Goal: Task Accomplishment & Management: Manage account settings

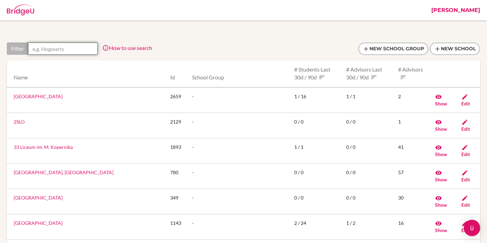
click at [39, 48] on input "text" at bounding box center [63, 48] width 70 height 12
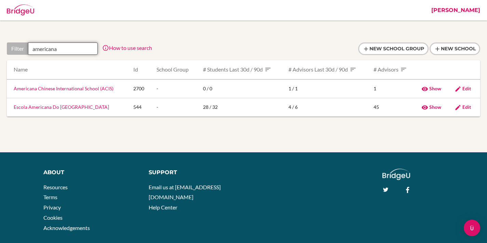
type input "americana"
click at [48, 87] on link "Americana Chinese International School (ACIS)" at bounding box center [64, 88] width 100 height 6
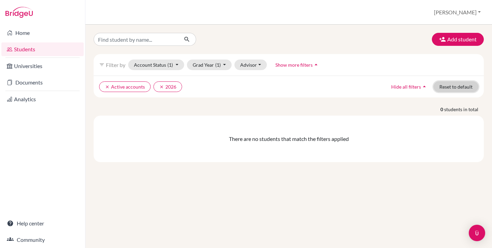
click at [446, 90] on button "Reset to default" at bounding box center [456, 86] width 45 height 11
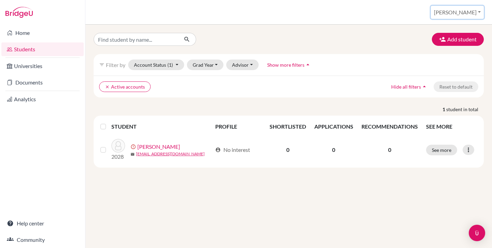
click at [461, 17] on button "[PERSON_NAME]" at bounding box center [457, 12] width 53 height 13
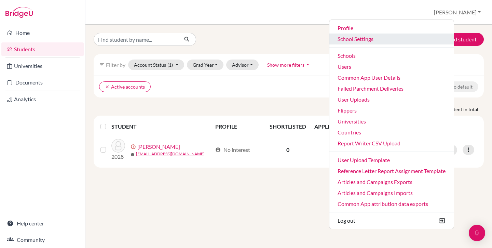
click at [379, 42] on link "School Settings" at bounding box center [391, 38] width 124 height 11
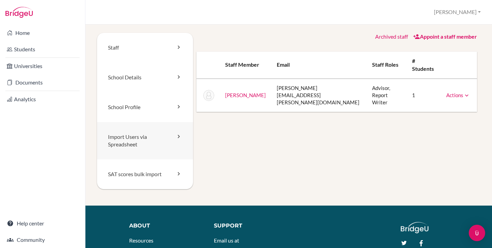
click at [156, 140] on link "Import Users via Spreadsheet" at bounding box center [145, 141] width 96 height 38
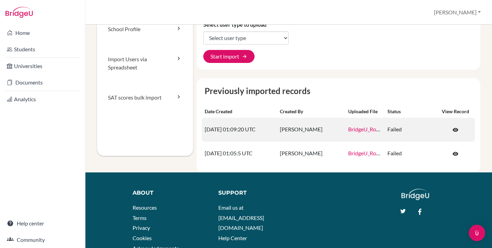
scroll to position [79, 0]
click at [452, 129] on span "visibility" at bounding box center [455, 130] width 6 height 6
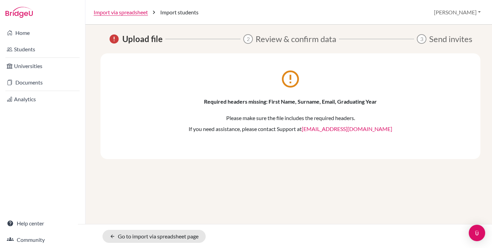
click at [276, 41] on span "Review & confirm data" at bounding box center [296, 39] width 81 height 12
click at [114, 15] on link "Import via spreadsheet" at bounding box center [121, 12] width 54 height 8
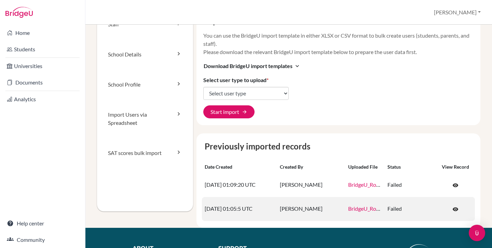
scroll to position [52, 0]
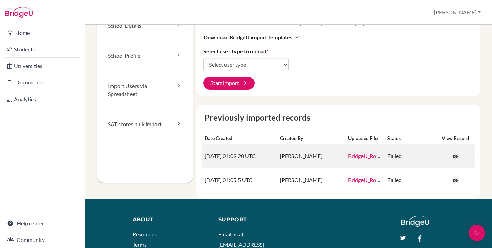
click at [357, 158] on link "BridgeU_Roster__2025_-_G9_.csv" at bounding box center [387, 155] width 78 height 6
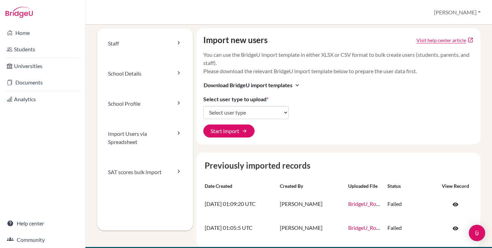
scroll to position [0, 0]
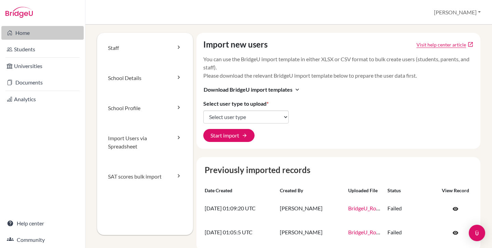
click at [36, 32] on link "Home" at bounding box center [42, 33] width 82 height 14
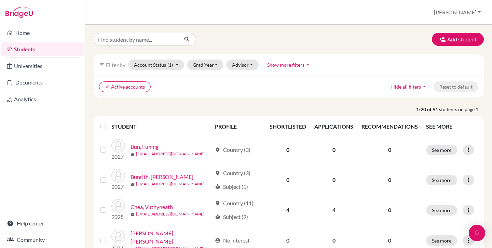
click at [204, 72] on div "filter_list Filter by Account Status (1) Active accounts done Archived accounts…" at bounding box center [289, 65] width 390 height 22
click at [203, 69] on button "Grad Year" at bounding box center [205, 64] width 37 height 11
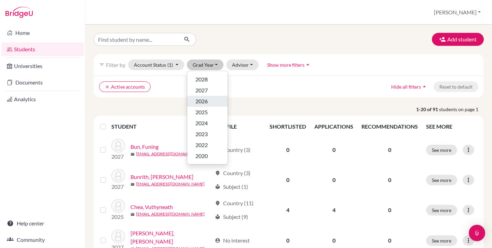
click at [205, 102] on span "2026" at bounding box center [201, 101] width 12 height 8
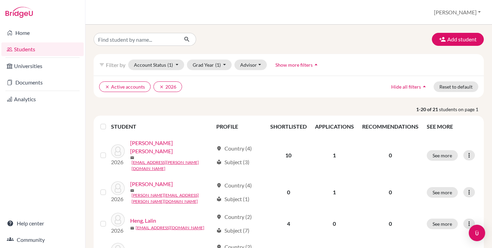
click at [109, 122] on label at bounding box center [109, 122] width 0 height 0
click at [0, 0] on input "checkbox" at bounding box center [0, 0] width 0 height 0
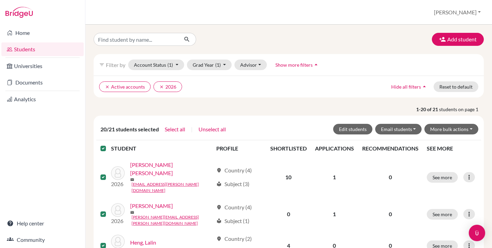
click at [109, 144] on label at bounding box center [109, 144] width 0 height 0
click at [0, 0] on input "checkbox" at bounding box center [0, 0] width 0 height 0
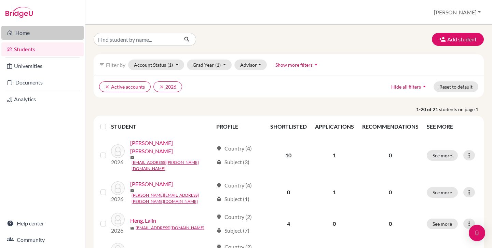
click at [27, 37] on link "Home" at bounding box center [42, 33] width 82 height 14
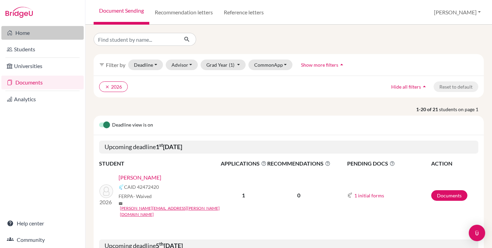
click at [41, 34] on link "Home" at bounding box center [42, 33] width 82 height 14
click at [21, 32] on link "Home" at bounding box center [42, 33] width 82 height 14
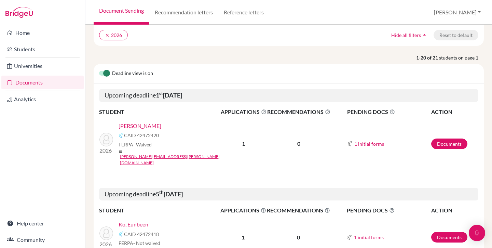
scroll to position [53, 0]
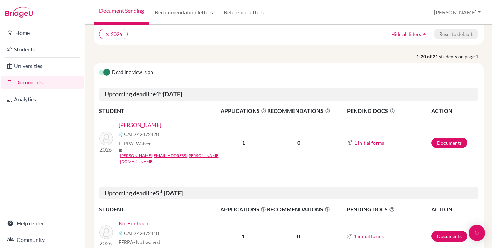
click at [134, 124] on link "[PERSON_NAME]" at bounding box center [140, 125] width 43 height 8
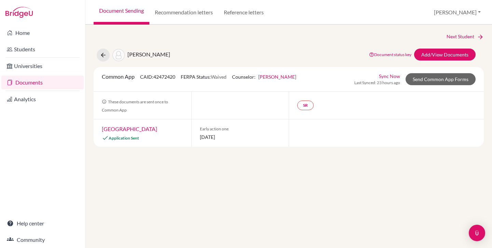
drag, startPoint x: 102, startPoint y: 78, endPoint x: 135, endPoint y: 79, distance: 33.2
click at [135, 79] on span "Common App" at bounding box center [118, 76] width 33 height 6
click at [121, 79] on span "Common App" at bounding box center [118, 76] width 33 height 6
click at [459, 37] on link "Next Student" at bounding box center [465, 37] width 37 height 8
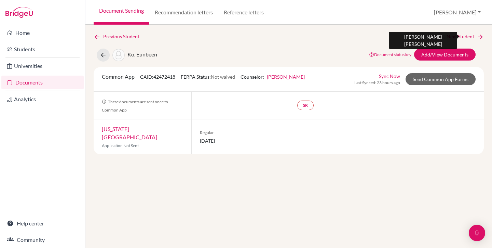
click at [459, 37] on link "Next Student" at bounding box center [465, 37] width 37 height 8
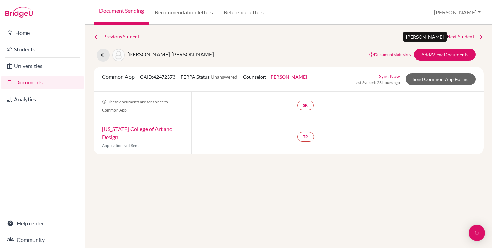
click at [456, 37] on link "Next Student" at bounding box center [465, 37] width 37 height 8
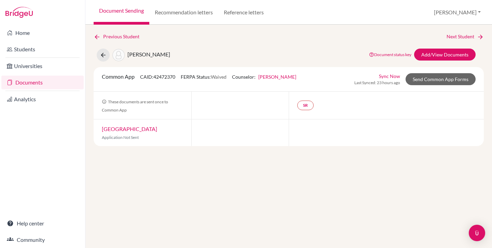
click at [122, 11] on link "Document Sending" at bounding box center [122, 12] width 56 height 25
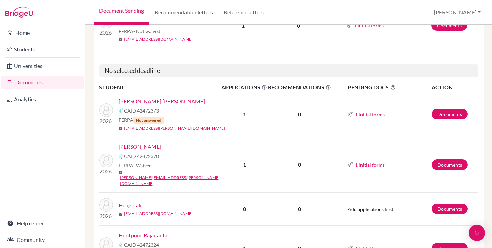
scroll to position [279, 0]
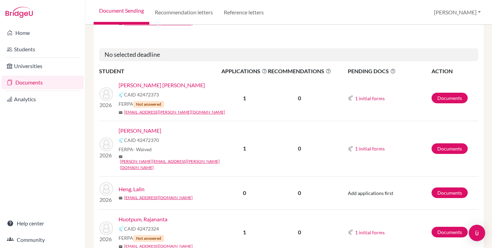
click at [155, 81] on link "Chhay, Sokun Monika" at bounding box center [162, 85] width 86 height 8
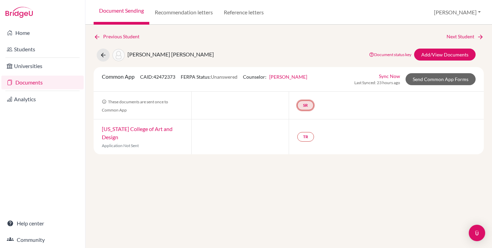
click at [313, 108] on link "SR" at bounding box center [305, 105] width 16 height 10
click at [338, 116] on div "SR School report School report Incomplete" at bounding box center [386, 105] width 195 height 27
click at [311, 138] on link "TR" at bounding box center [305, 137] width 17 height 10
click at [301, 159] on div "Previous Student Next Student Chhay, Sokun Monika Document status key TR Requir…" at bounding box center [288, 136] width 407 height 223
click at [44, 240] on link "Community" at bounding box center [42, 240] width 82 height 14
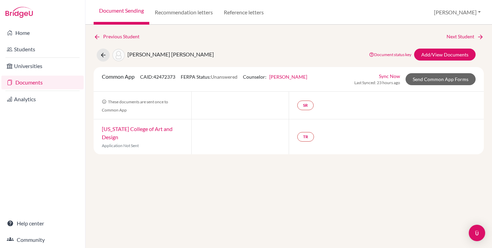
click at [24, 83] on link "Documents" at bounding box center [42, 83] width 82 height 14
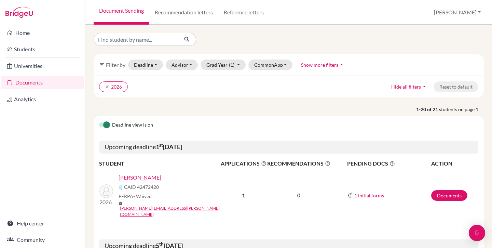
click at [332, 19] on div "Document Sending Recommendation letters Reference letters [PERSON_NAME] Profile…" at bounding box center [288, 12] width 407 height 25
click at [232, 41] on div at bounding box center [289, 39] width 401 height 13
click at [187, 10] on link "Recommendation letters" at bounding box center [183, 12] width 69 height 25
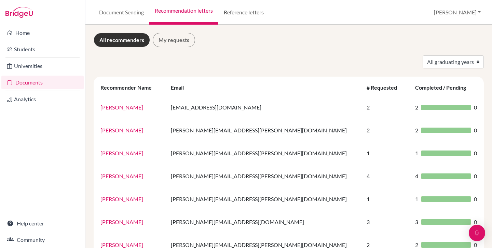
click at [248, 11] on link "Reference letters" at bounding box center [243, 12] width 51 height 25
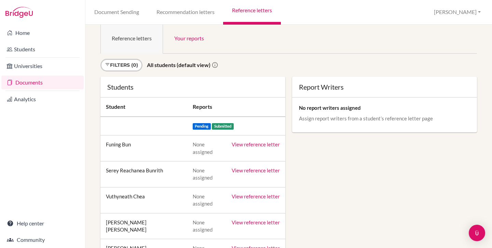
scroll to position [11, 0]
click at [117, 68] on link "Filters (0)" at bounding box center [121, 64] width 42 height 13
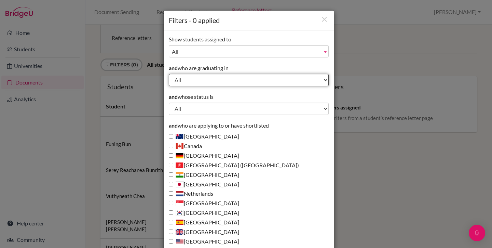
click at [197, 78] on select "All 2028 2027 2026 2025 2024 2023 2022 2020" at bounding box center [249, 80] width 160 height 12
click at [169, 74] on select "All 2028 2027 2026 2025 2024 2023 2022 2020" at bounding box center [249, 80] width 160 height 12
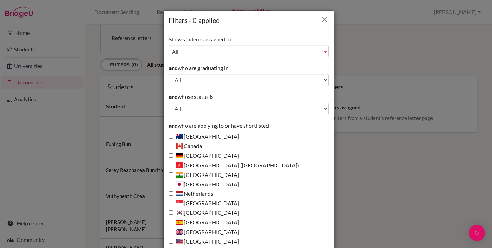
click at [322, 19] on icon "Close" at bounding box center [324, 19] width 9 height 9
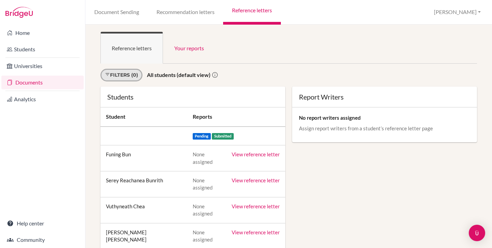
scroll to position [0, 0]
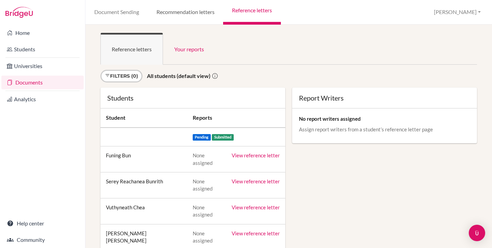
click at [186, 17] on link "Recommendation letters" at bounding box center [186, 12] width 76 height 25
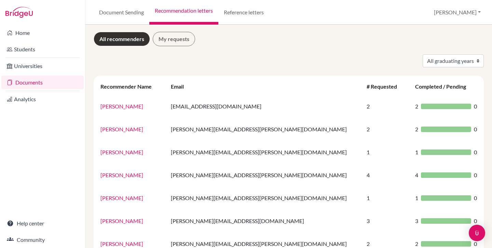
scroll to position [1, 0]
click at [441, 61] on select "All graduating years 2024 2025" at bounding box center [453, 60] width 61 height 13
click at [464, 66] on select "All graduating years 2024 2025" at bounding box center [453, 60] width 61 height 13
click at [256, 61] on div "All graduating years 2024 2025" at bounding box center [289, 60] width 401 height 13
click at [253, 13] on link "Reference letters" at bounding box center [243, 12] width 51 height 25
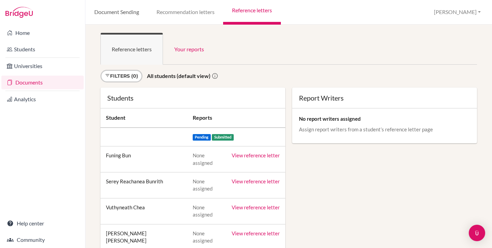
click at [128, 12] on link "Document Sending" at bounding box center [116, 12] width 62 height 25
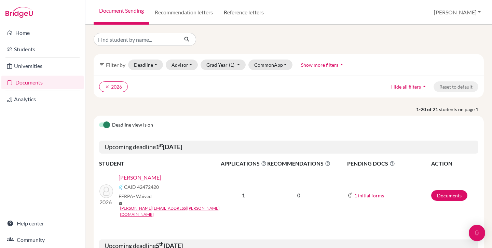
click at [256, 12] on link "Reference letters" at bounding box center [243, 12] width 51 height 25
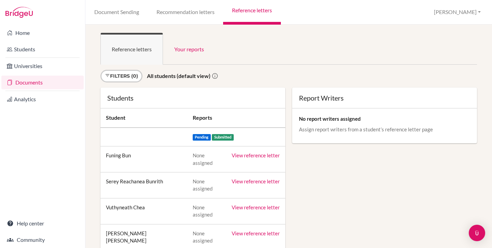
click at [249, 178] on link "View reference letter" at bounding box center [256, 181] width 48 height 6
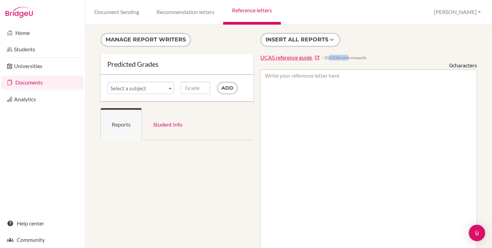
drag, startPoint x: 325, startPoint y: 59, endPoint x: 346, endPoint y: 60, distance: 20.9
click at [346, 60] on span "− 2023/24 cycle onwards" at bounding box center [343, 58] width 45 height 6
click at [352, 58] on span "− 2023/24 cycle onwards" at bounding box center [343, 58] width 45 height 6
click at [281, 55] on span "UCAS reference guide" at bounding box center [286, 57] width 52 height 6
click at [124, 14] on link "Document Sending" at bounding box center [116, 12] width 62 height 25
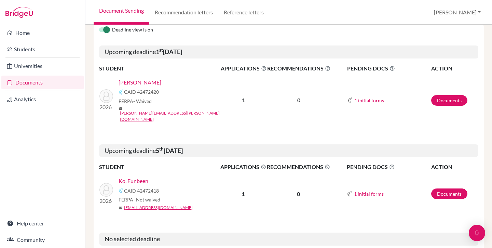
scroll to position [95, 0]
drag, startPoint x: 125, startPoint y: 92, endPoint x: 159, endPoint y: 93, distance: 34.2
click at [159, 93] on div "CAID 42472420" at bounding box center [172, 91] width 107 height 8
click at [127, 99] on span "FERPA - Waived" at bounding box center [135, 100] width 33 height 7
drag, startPoint x: 119, startPoint y: 103, endPoint x: 161, endPoint y: 102, distance: 42.4
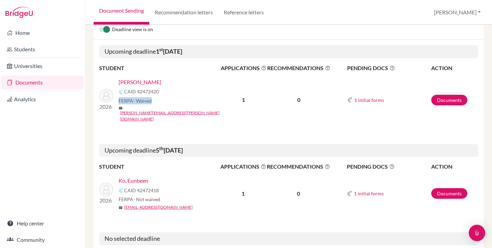
click at [161, 102] on div "FERPA - Waived" at bounding box center [172, 100] width 107 height 7
click at [158, 100] on div "FERPA - Waived" at bounding box center [172, 100] width 107 height 7
drag, startPoint x: 126, startPoint y: 92, endPoint x: 158, endPoint y: 92, distance: 31.8
click at [158, 92] on span "CAID 42472420" at bounding box center [141, 91] width 35 height 7
drag, startPoint x: 120, startPoint y: 103, endPoint x: 148, endPoint y: 102, distance: 28.7
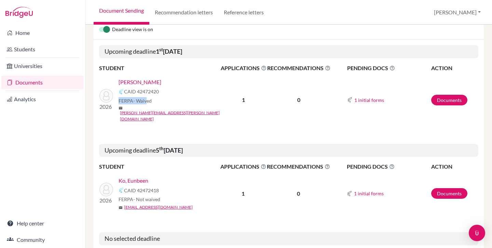
click at [148, 102] on span "FERPA - Waived" at bounding box center [135, 100] width 33 height 7
click at [148, 102] on span "- Waived" at bounding box center [142, 101] width 18 height 6
drag, startPoint x: 246, startPoint y: 86, endPoint x: 232, endPoint y: 83, distance: 13.6
click at [232, 83] on td "1" at bounding box center [243, 99] width 46 height 55
click at [244, 103] on td "1" at bounding box center [243, 99] width 46 height 55
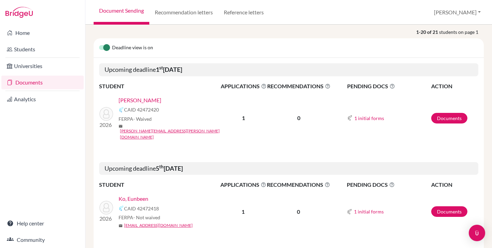
scroll to position [0, 0]
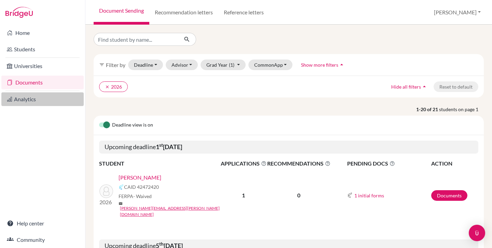
click at [31, 101] on link "Analytics" at bounding box center [42, 99] width 82 height 14
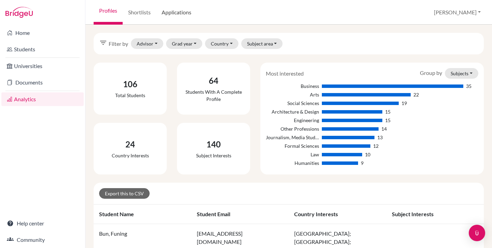
click at [180, 13] on link "Applications" at bounding box center [176, 12] width 41 height 25
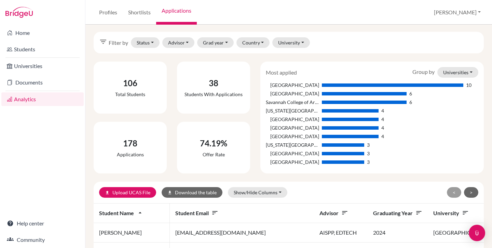
scroll to position [1, 0]
click at [151, 43] on button "Status" at bounding box center [145, 42] width 29 height 11
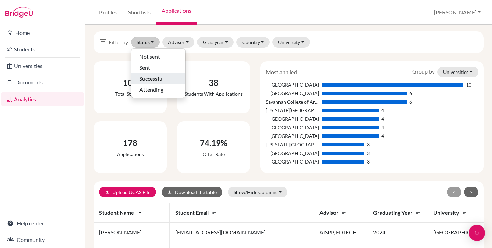
click at [164, 78] on span "Successful" at bounding box center [151, 79] width 24 height 8
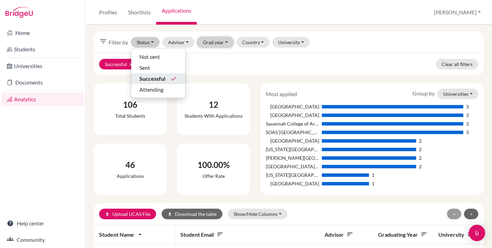
click at [210, 42] on button "Grad year" at bounding box center [215, 42] width 37 height 11
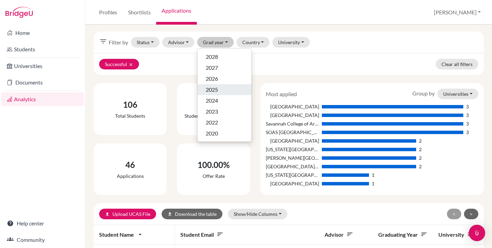
click at [224, 90] on div "2025" at bounding box center [225, 89] width 38 height 8
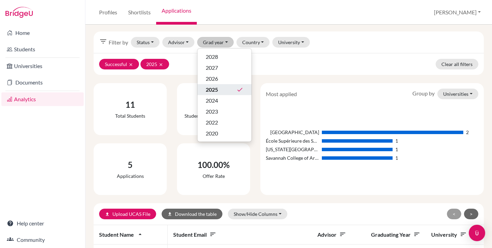
click at [224, 90] on div "2025 done" at bounding box center [225, 89] width 38 height 8
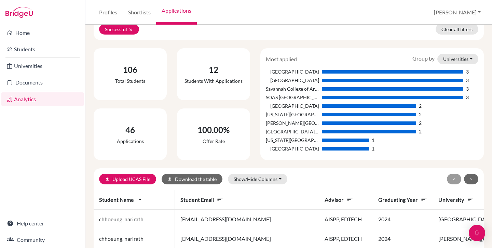
scroll to position [38, 0]
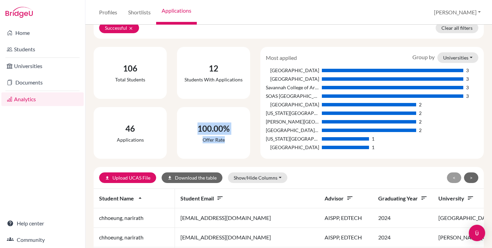
drag, startPoint x: 193, startPoint y: 124, endPoint x: 225, endPoint y: 141, distance: 35.8
click at [225, 141] on div "100.00% Offer rate" at bounding box center [213, 133] width 43 height 32
click at [233, 141] on div "100.00% Offer rate" at bounding box center [213, 133] width 43 height 32
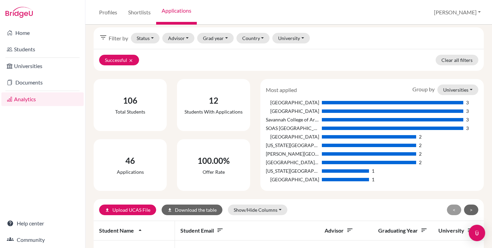
scroll to position [0, 0]
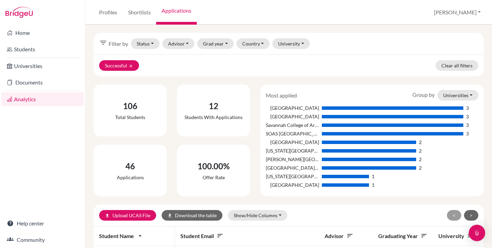
click at [361, 96] on div "Most applied Group by Universities Universities Courses Countries" at bounding box center [372, 95] width 223 height 11
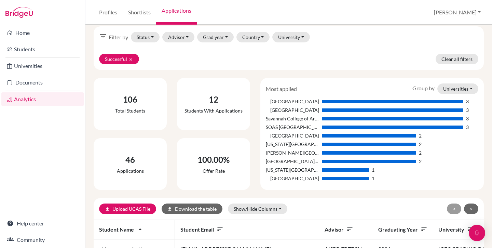
scroll to position [8, 0]
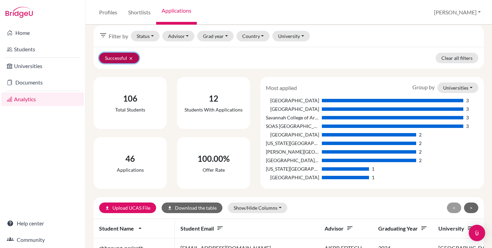
click at [130, 58] on icon "clear" at bounding box center [130, 58] width 5 height 5
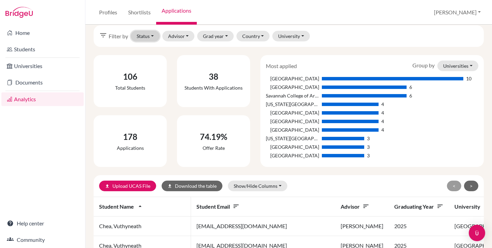
click at [147, 39] on button "Status" at bounding box center [145, 36] width 29 height 11
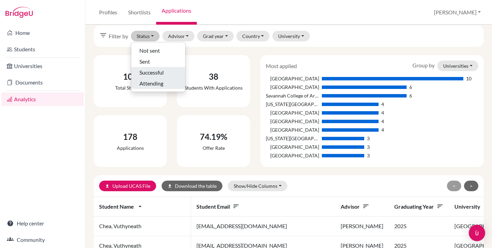
click at [156, 83] on span "Attending" at bounding box center [151, 83] width 24 height 8
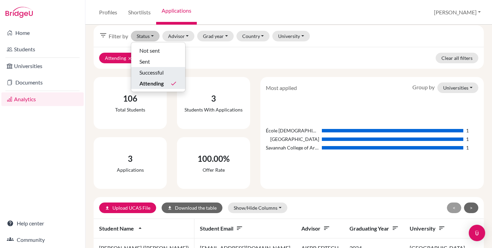
click at [155, 74] on span "Successful" at bounding box center [151, 72] width 24 height 8
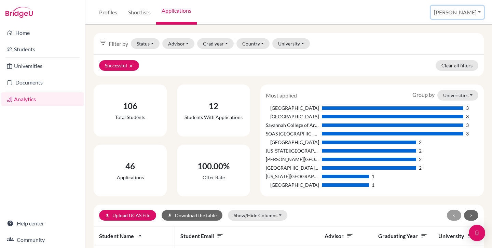
click at [469, 11] on button "[PERSON_NAME]" at bounding box center [457, 12] width 53 height 13
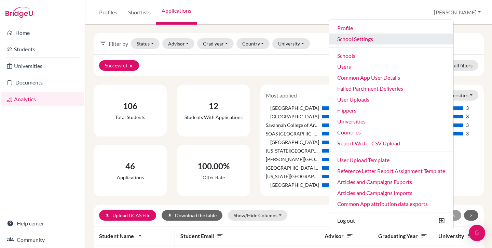
click at [418, 37] on link "School Settings" at bounding box center [391, 38] width 124 height 11
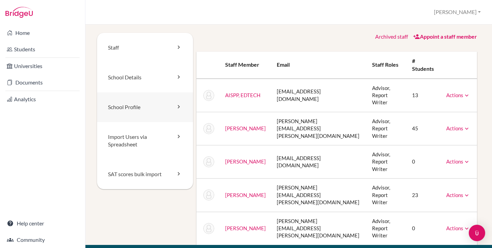
drag, startPoint x: 0, startPoint y: 0, endPoint x: 150, endPoint y: 106, distance: 183.7
click at [150, 106] on link "School Profile" at bounding box center [145, 107] width 96 height 30
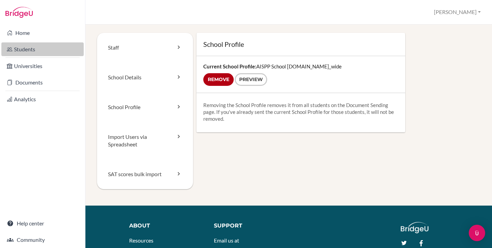
click at [22, 50] on link "Students" at bounding box center [42, 49] width 82 height 14
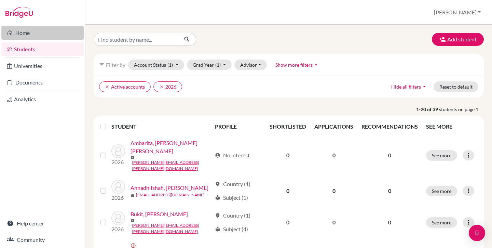
click at [37, 34] on link "Home" at bounding box center [42, 33] width 82 height 14
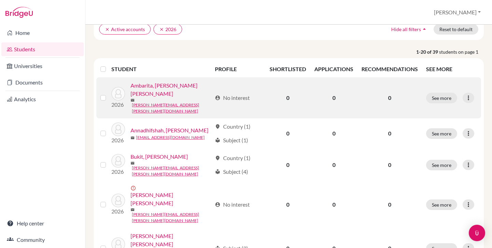
scroll to position [66, 0]
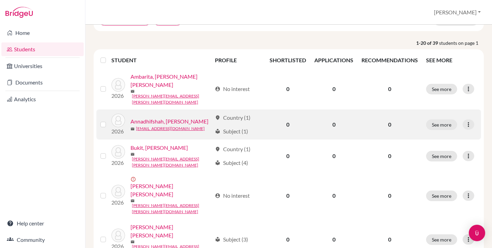
click at [163, 117] on link "Annadhifshah, [PERSON_NAME]" at bounding box center [170, 121] width 78 height 8
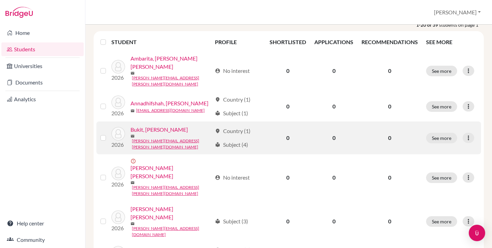
scroll to position [87, 0]
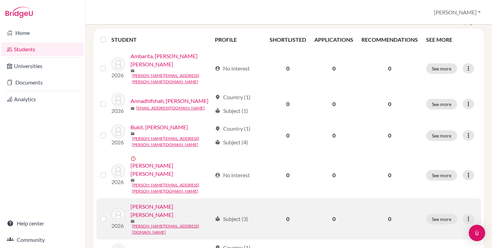
click at [160, 202] on link "[PERSON_NAME] [PERSON_NAME]" at bounding box center [172, 210] width 82 height 16
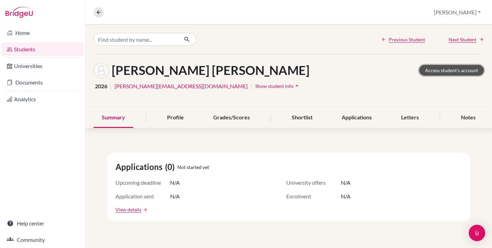
click at [439, 71] on link "Access student's account" at bounding box center [451, 70] width 65 height 11
click at [32, 51] on link "Students" at bounding box center [42, 49] width 82 height 14
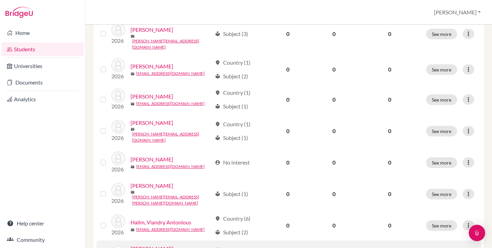
scroll to position [270, 0]
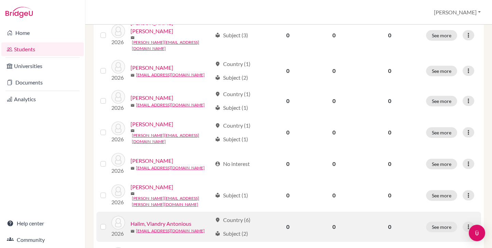
click at [160, 219] on link "Halim, Viandry Antonious" at bounding box center [161, 223] width 61 height 8
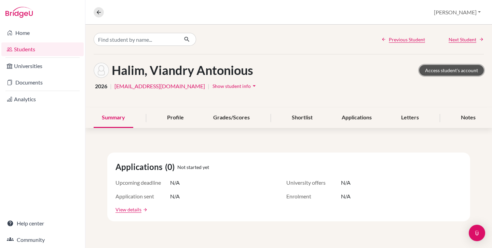
click at [436, 68] on link "Access student's account" at bounding box center [451, 70] width 65 height 11
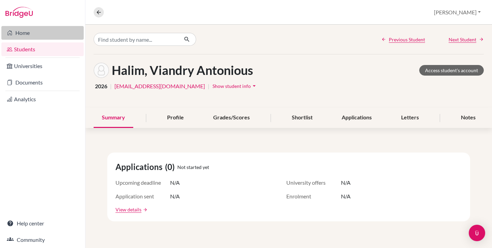
click at [30, 32] on link "Home" at bounding box center [42, 33] width 82 height 14
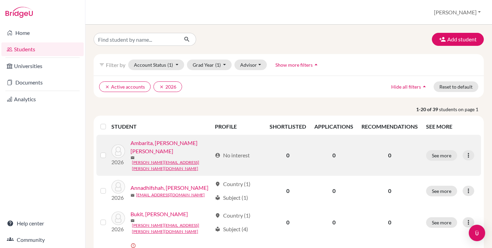
click at [178, 146] on link "Ambarita, [PERSON_NAME] [PERSON_NAME]" at bounding box center [172, 147] width 82 height 16
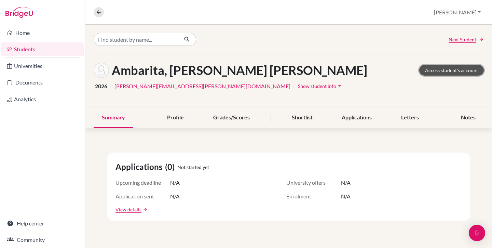
click at [450, 70] on link "Access student's account" at bounding box center [451, 70] width 65 height 11
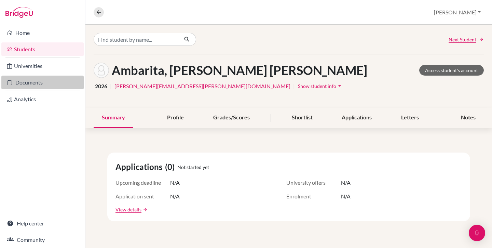
click at [22, 83] on link "Documents" at bounding box center [42, 83] width 82 height 14
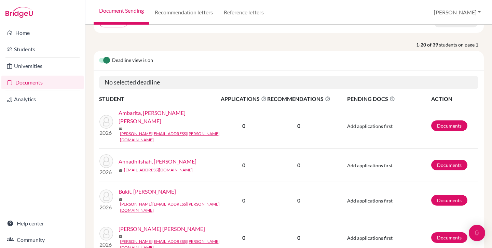
scroll to position [81, 0]
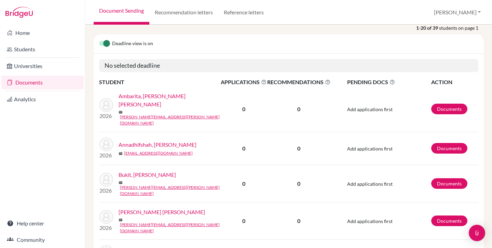
click at [139, 99] on link "Ambarita, [PERSON_NAME] [PERSON_NAME]" at bounding box center [172, 100] width 107 height 16
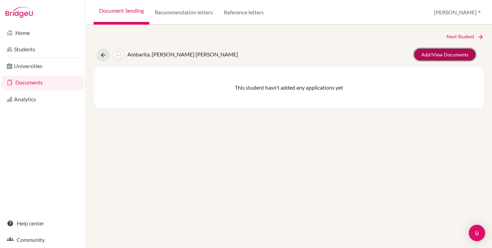
click at [446, 55] on link "Add/View Documents" at bounding box center [445, 55] width 62 height 12
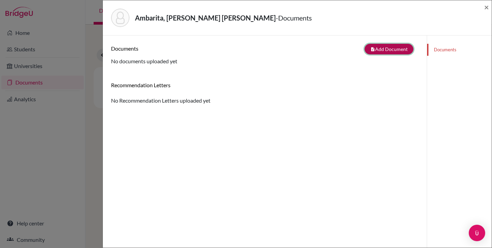
click at [395, 51] on button "note_add Add Document" at bounding box center [389, 49] width 49 height 11
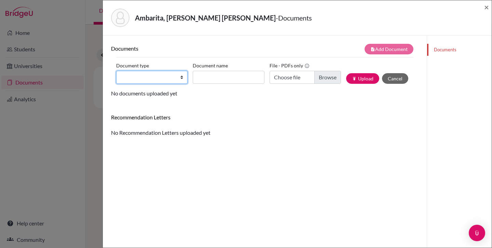
click at [173, 79] on select "Change explanation for Common App reports Counselor recommendation Internationa…" at bounding box center [151, 77] width 71 height 13
select select "5"
click at [116, 71] on select "Change explanation for Common App reports Counselor recommendation Internationa…" at bounding box center [151, 77] width 71 height 13
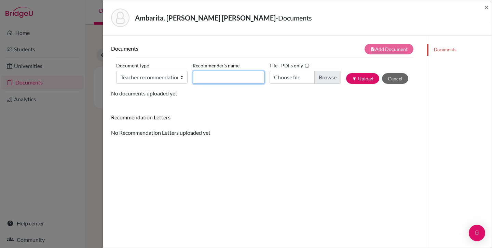
click at [208, 80] on input "Recommender's name" at bounding box center [228, 77] width 71 height 13
click at [487, 9] on span "×" at bounding box center [486, 7] width 5 height 10
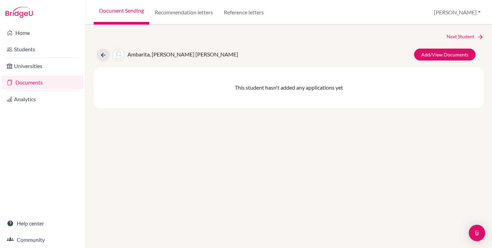
click at [32, 82] on link "Documents" at bounding box center [42, 83] width 82 height 14
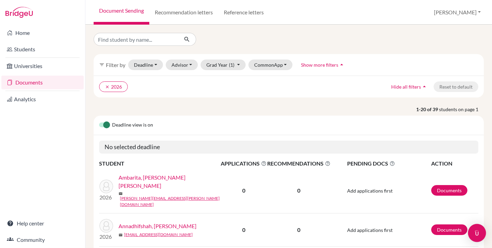
click at [480, 233] on img "Open Intercom Messenger" at bounding box center [477, 232] width 9 height 9
click at [477, 233] on div "Open Intercom Messenger" at bounding box center [477, 233] width 0 height 0
click at [478, 230] on icon "Open Intercom Messenger" at bounding box center [476, 231] width 11 height 11
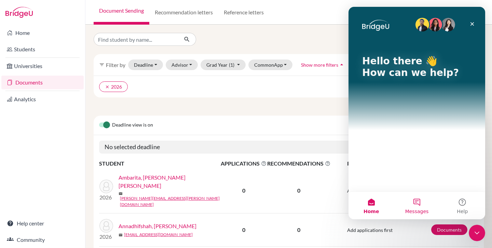
click at [419, 202] on button "Messages" at bounding box center [416, 205] width 45 height 27
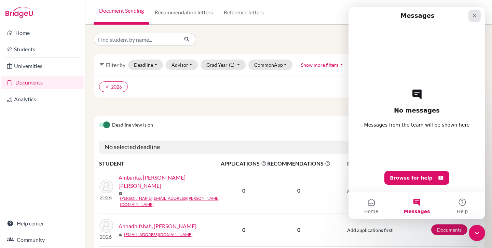
click at [475, 17] on icon "Close" at bounding box center [475, 16] width 4 height 4
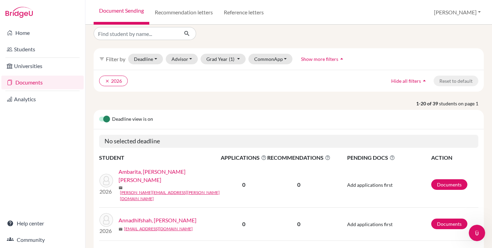
scroll to position [8, 0]
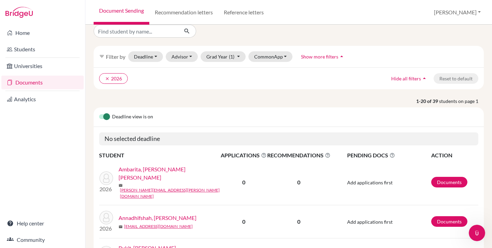
click at [137, 173] on link "Ambarita, [PERSON_NAME] [PERSON_NAME]" at bounding box center [172, 173] width 107 height 16
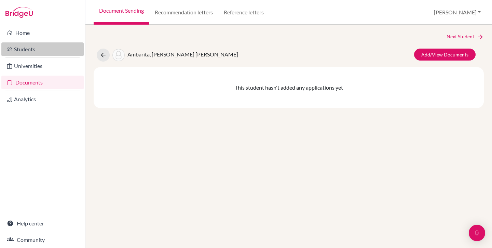
click at [25, 46] on link "Students" at bounding box center [42, 49] width 82 height 14
